Goal: Find specific page/section: Find specific page/section

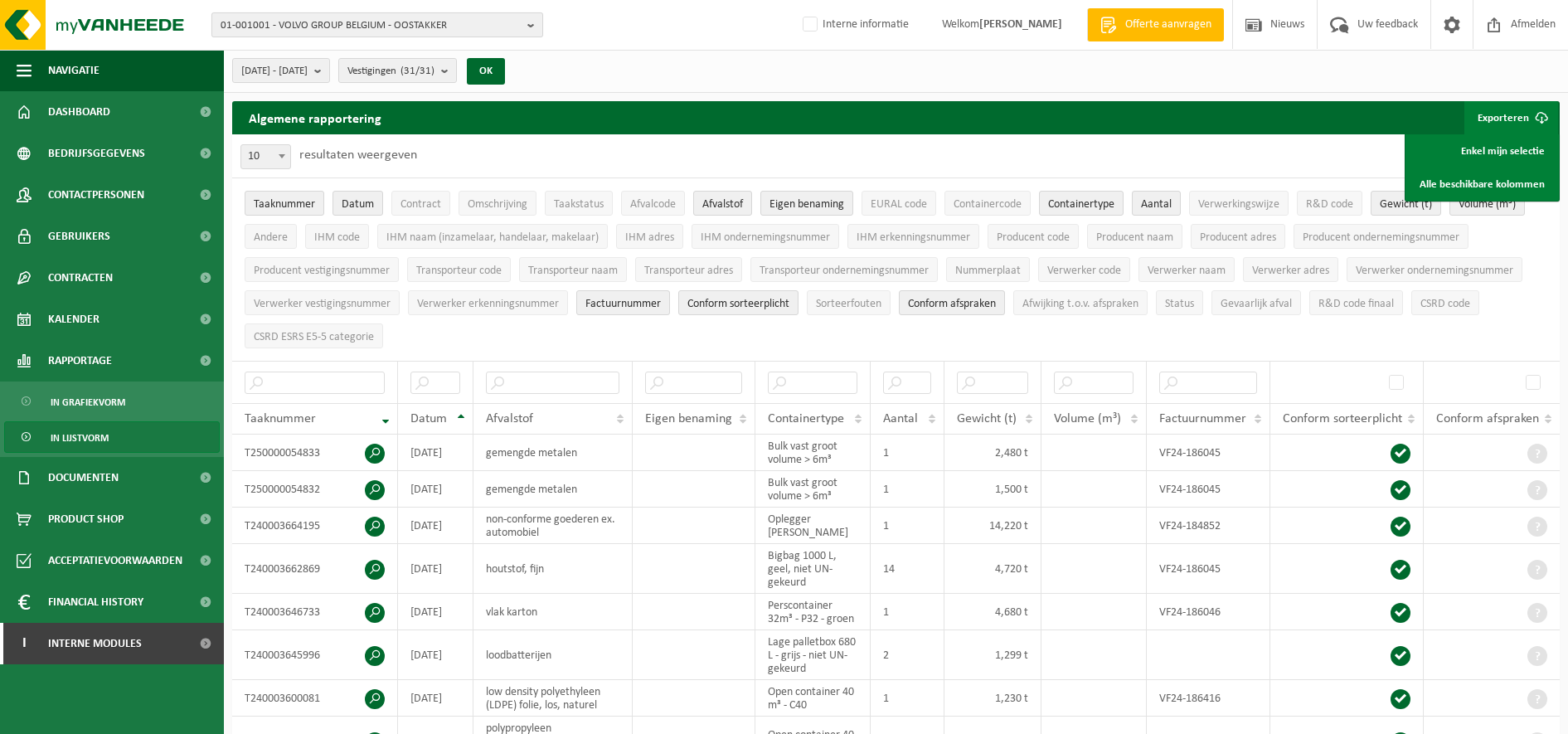
click at [296, 13] on button "01-001001 - VOLVO GROUP BELGIUM - OOSTAKKER" at bounding box center [377, 25] width 332 height 25
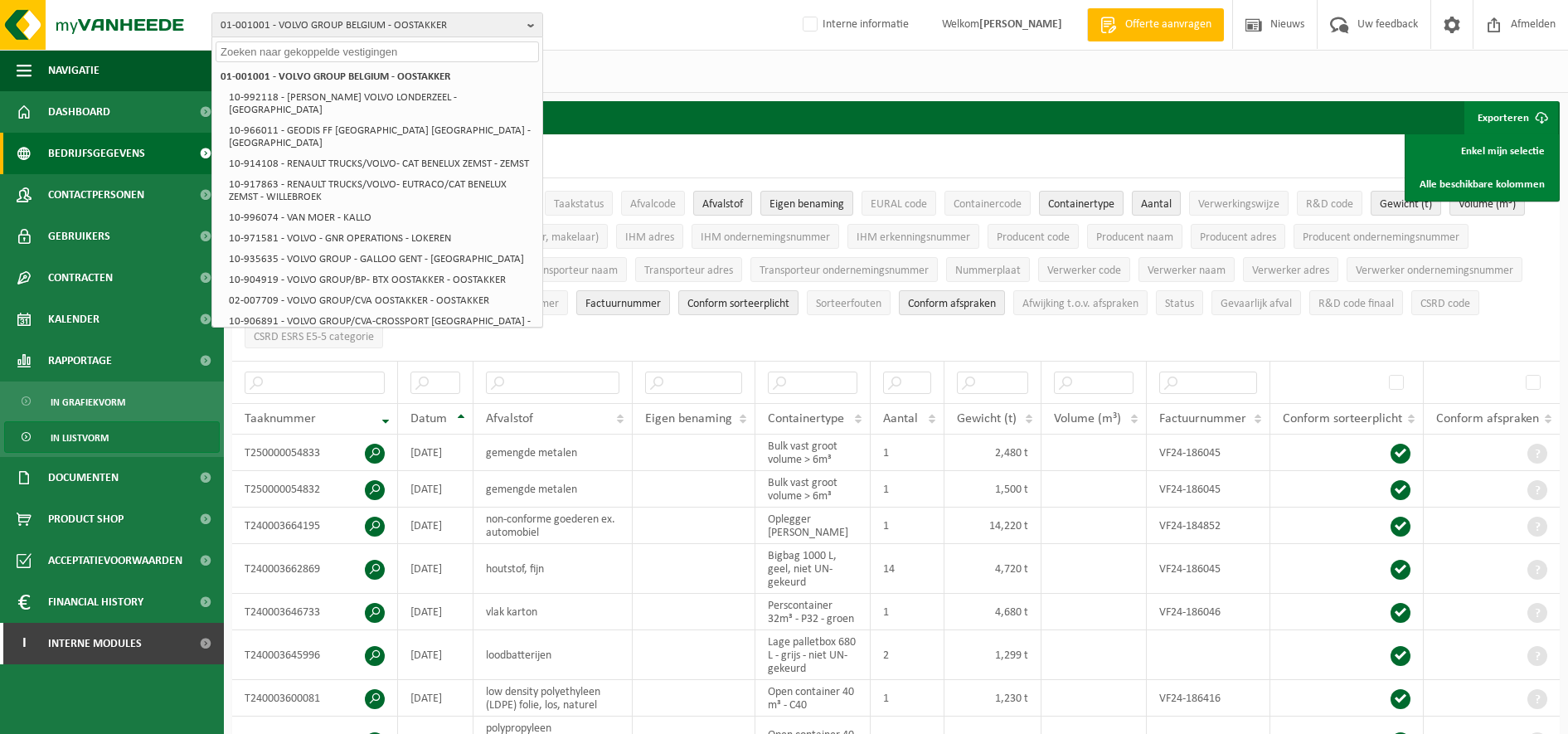
click at [137, 163] on span "Bedrijfsgegevens" at bounding box center [96, 153] width 97 height 41
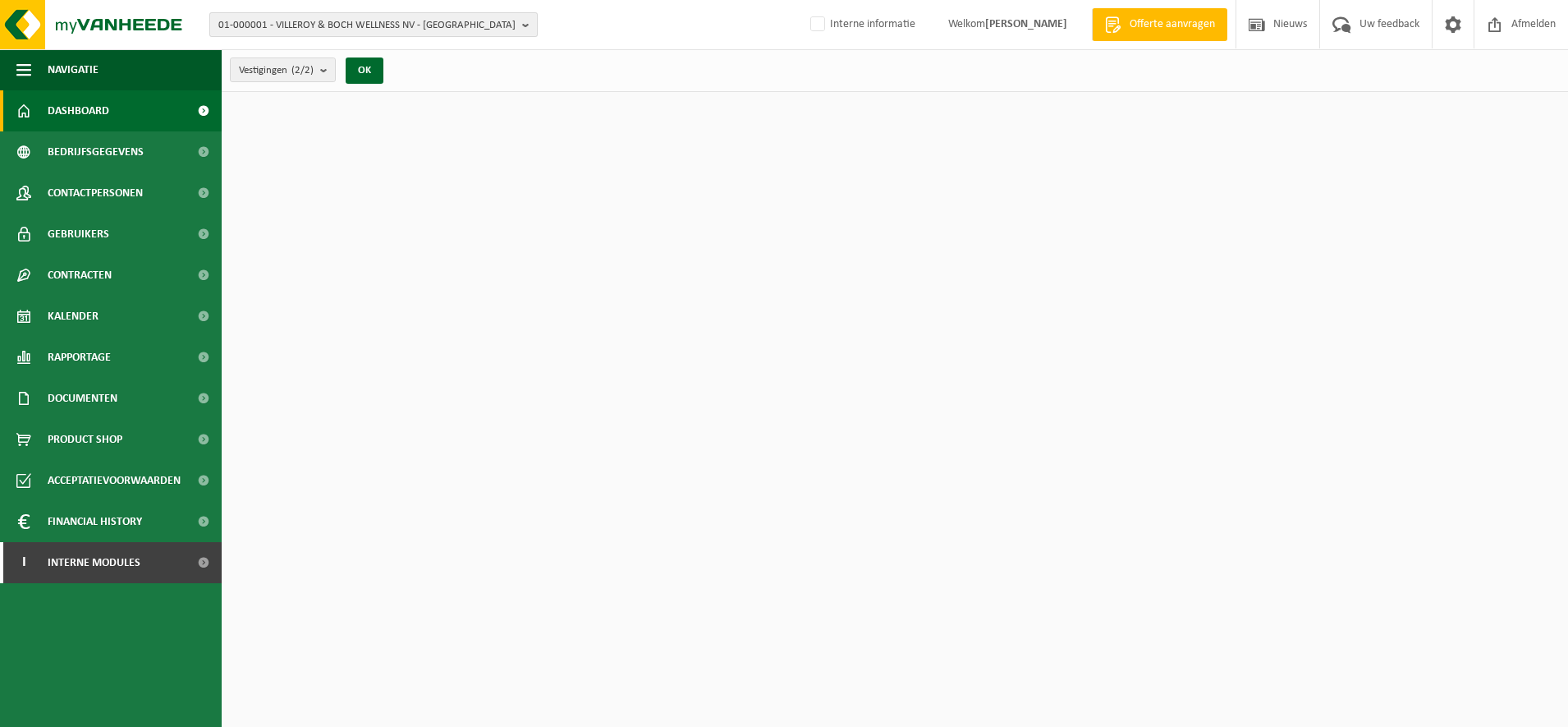
click at [335, 21] on span "01-000001 - VILLEROY & BOCH WELLNESS NV - ROESELARE" at bounding box center [367, 25] width 297 height 25
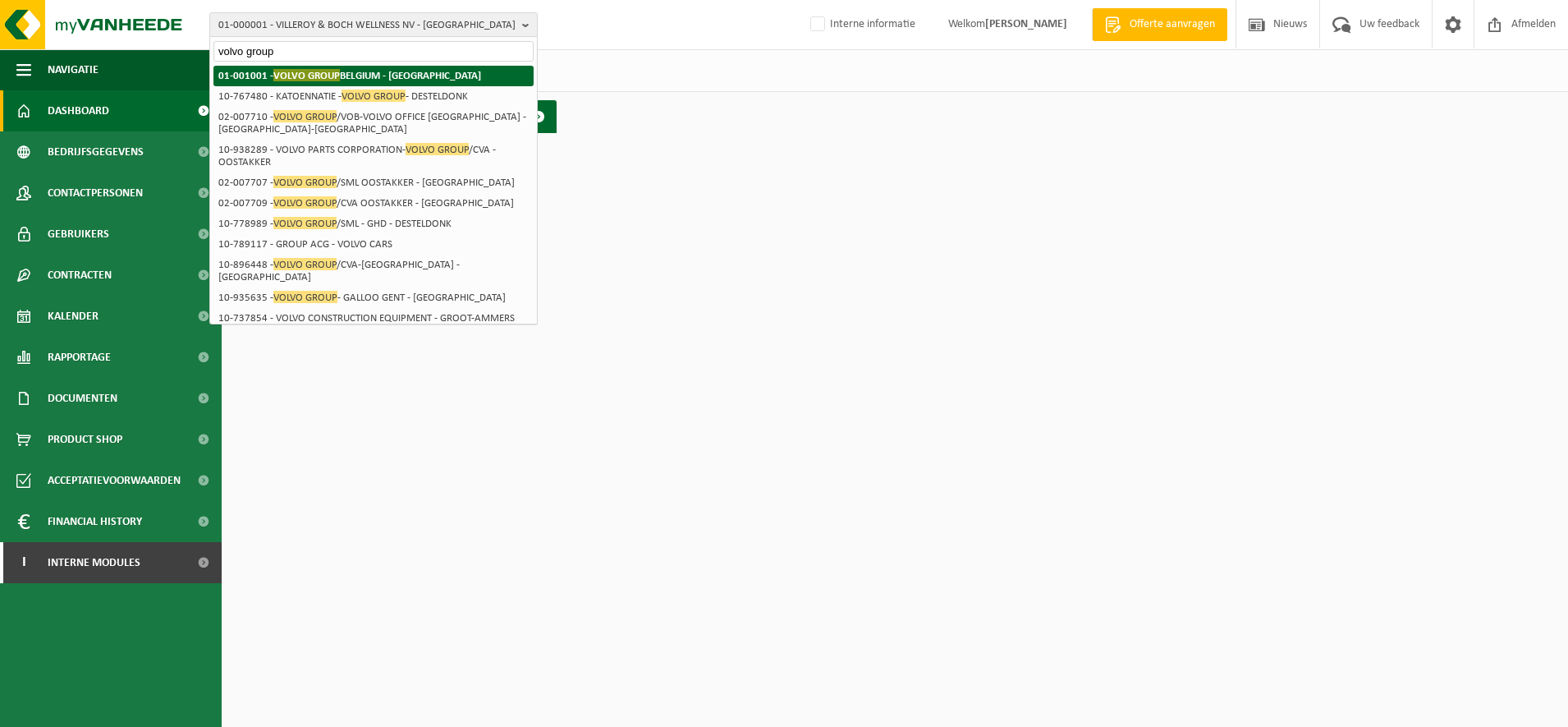
type input "volvo group"
click at [378, 83] on li "01-001001 - VOLVO GROUP BELGIUM - OOSTAKKER" at bounding box center [373, 76] width 320 height 20
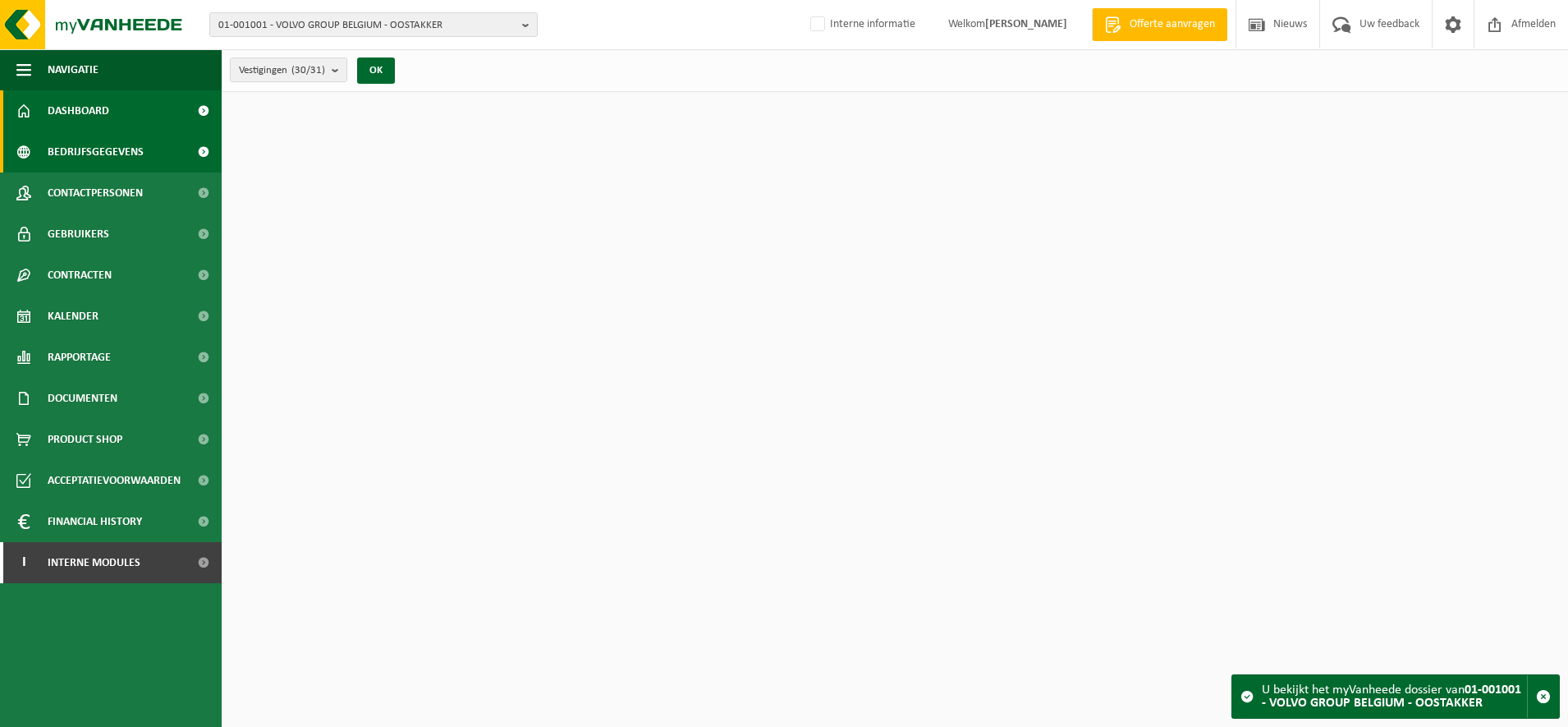
click at [115, 154] on span "Bedrijfsgegevens" at bounding box center [95, 152] width 96 height 41
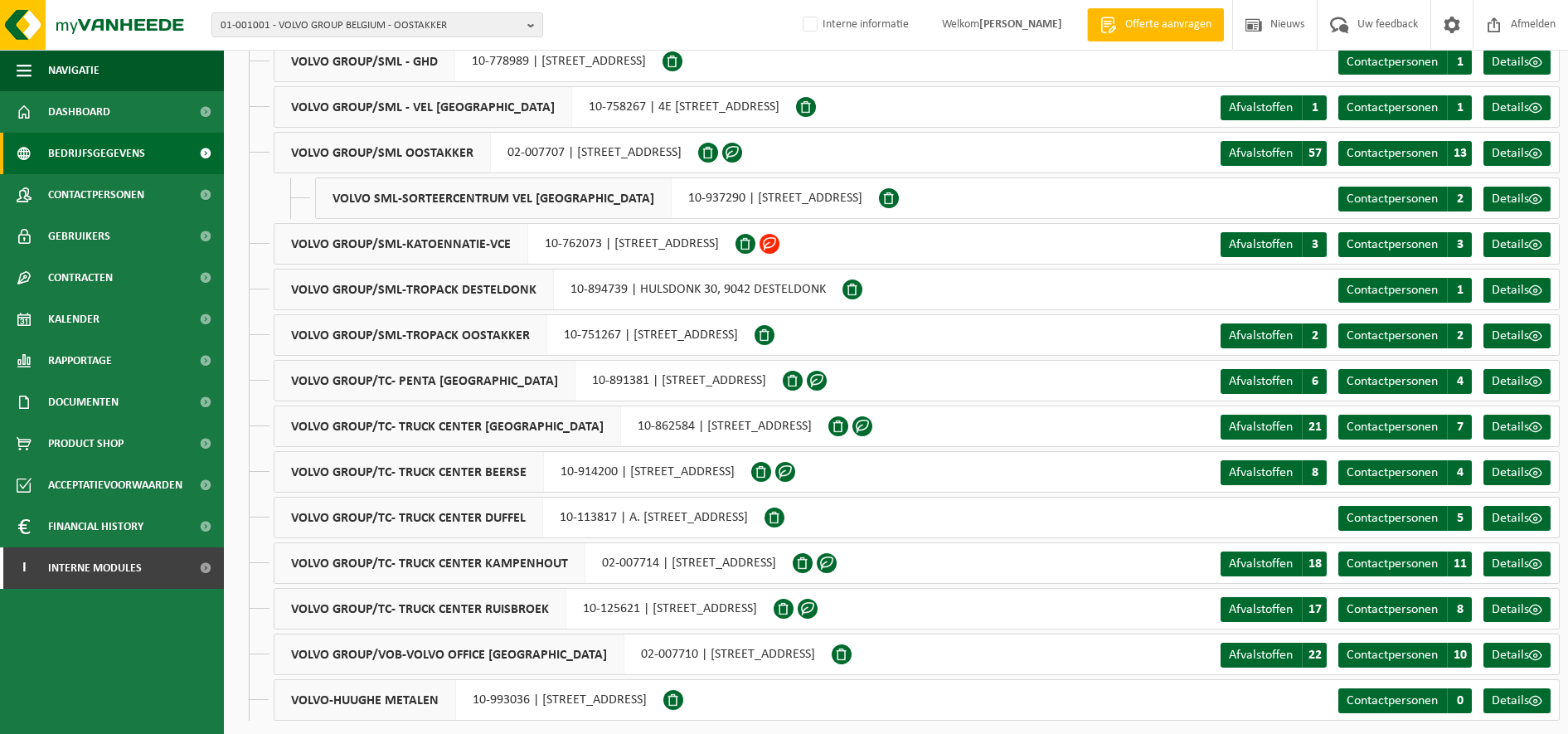
scroll to position [764, 0]
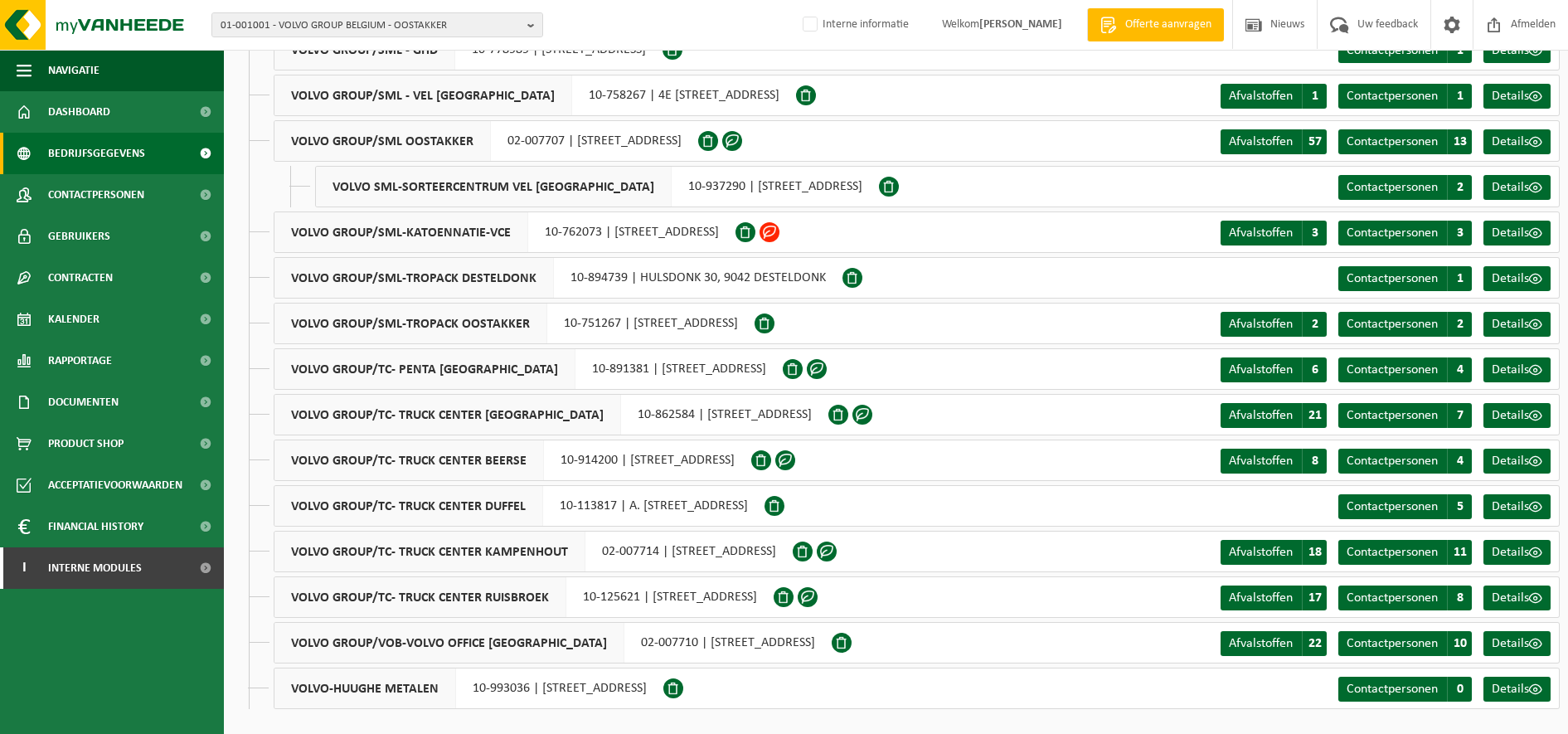
click at [292, 364] on span "VOLVO GROUP/TC- PENTA [GEOGRAPHIC_DATA]" at bounding box center [424, 369] width 301 height 39
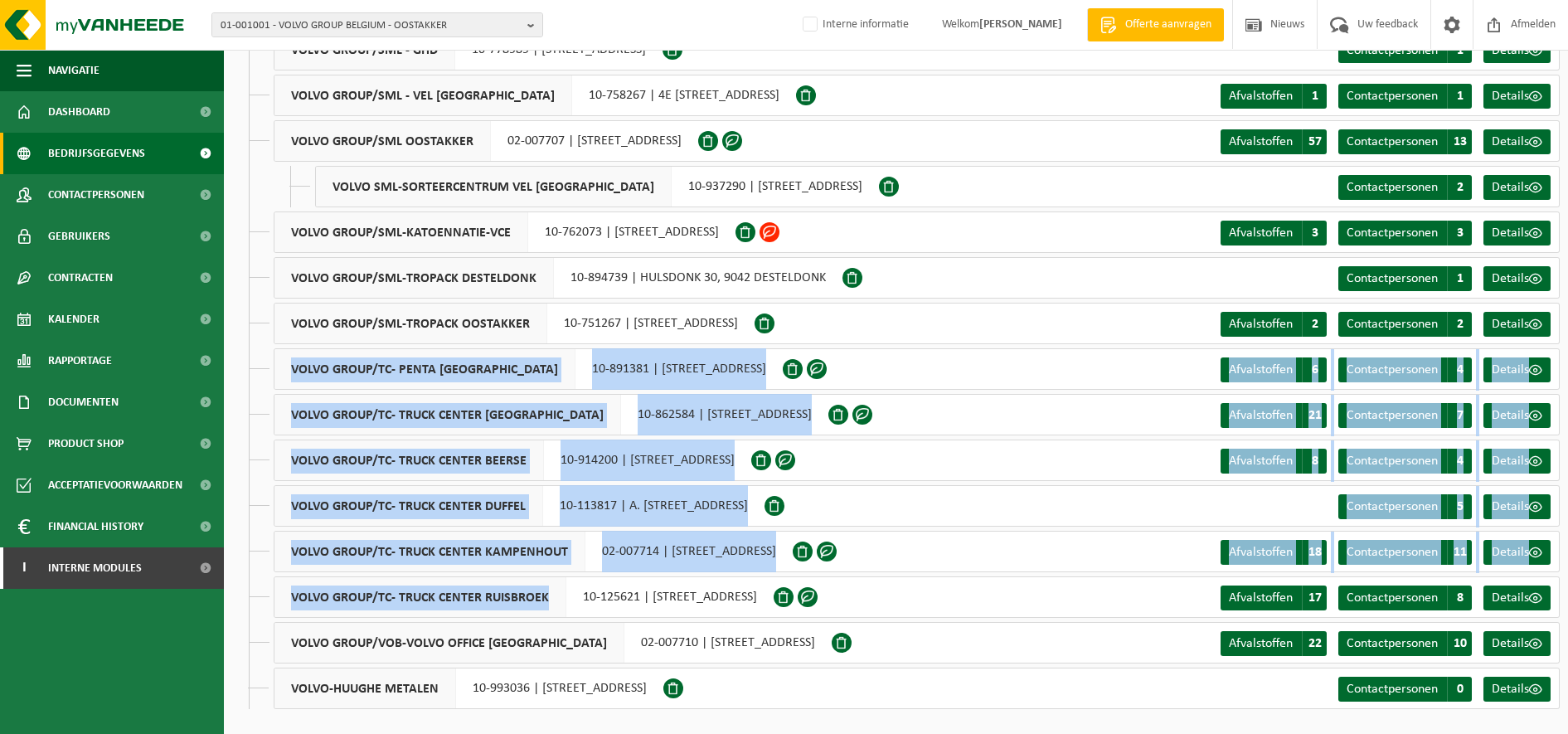
drag, startPoint x: 289, startPoint y: 367, endPoint x: 553, endPoint y: 604, distance: 354.8
click at [553, 604] on ul "[PERSON_NAME] VOLVO LONDERZEEL 10-992118 | , 1840 [GEOGRAPHIC_DATA] Contactpers…" at bounding box center [904, 50] width 1311 height 1319
click at [1174, 514] on div "VOLVO GROUP/TC- TRUCK CENTER DUFFEL 10-113817 | A. [STREET_ADDRESS] Details" at bounding box center [916, 506] width 1286 height 41
